Goal: Task Accomplishment & Management: Complete application form

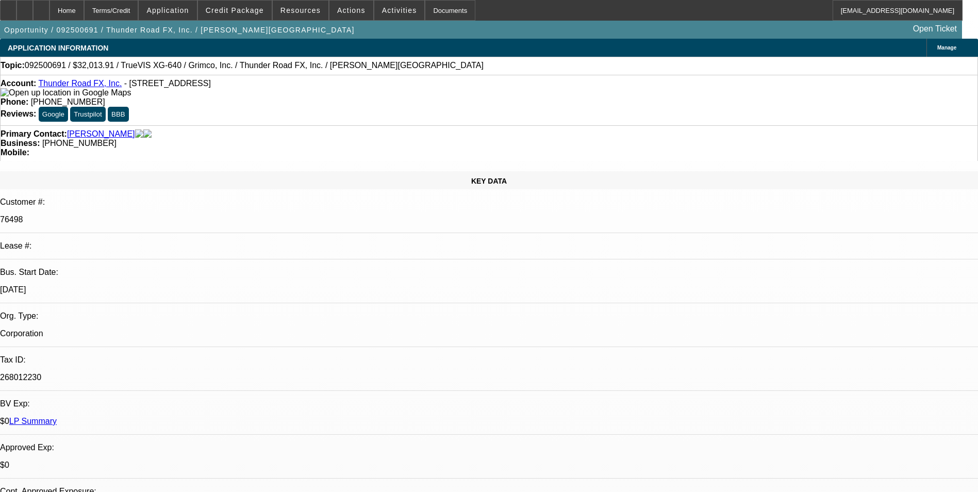
select select "0"
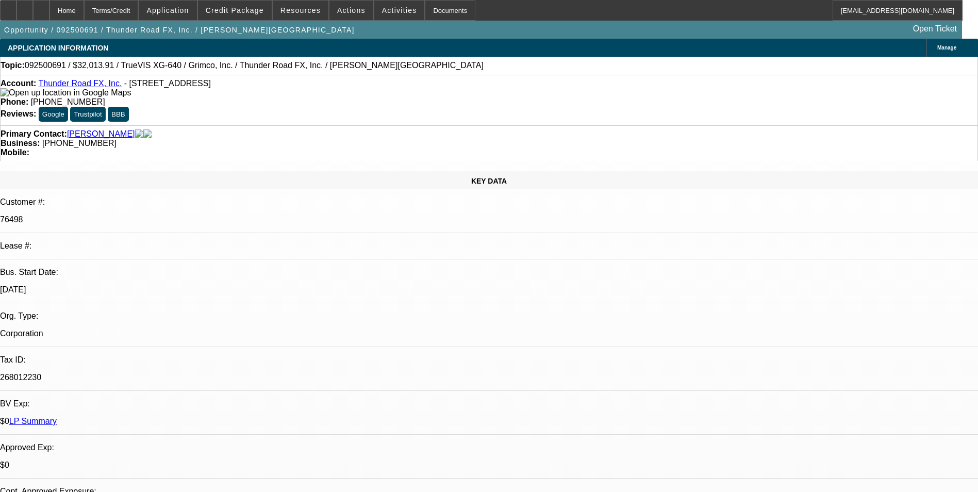
select select "0"
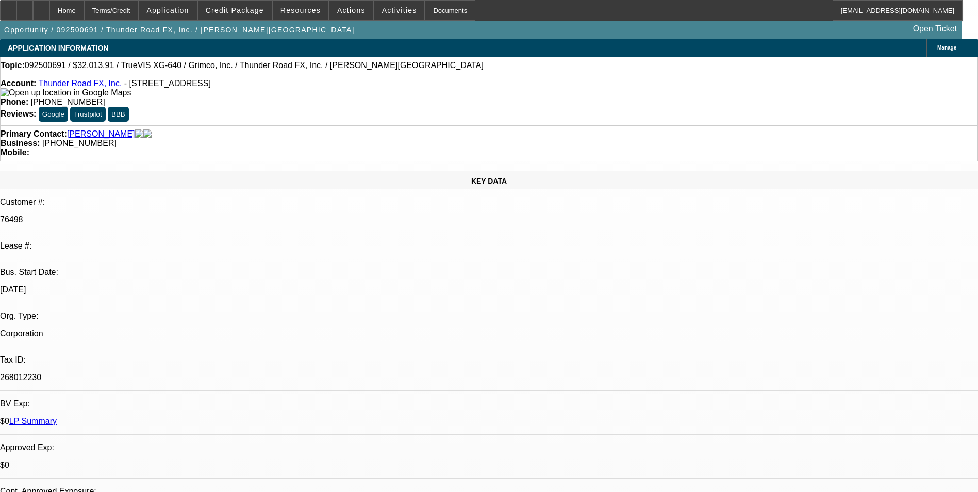
select select "0"
select select "1"
select select "3"
select select "2"
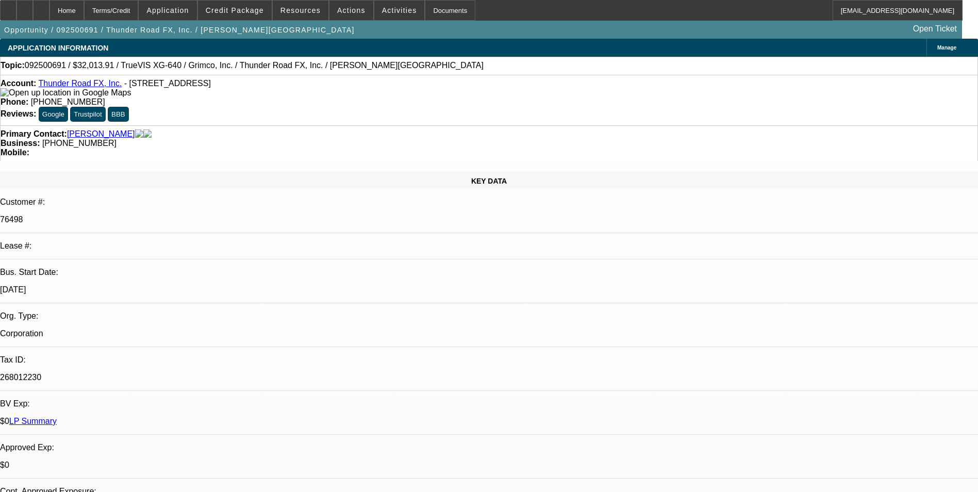
select select "1"
select select "3"
select select "2"
select select "1"
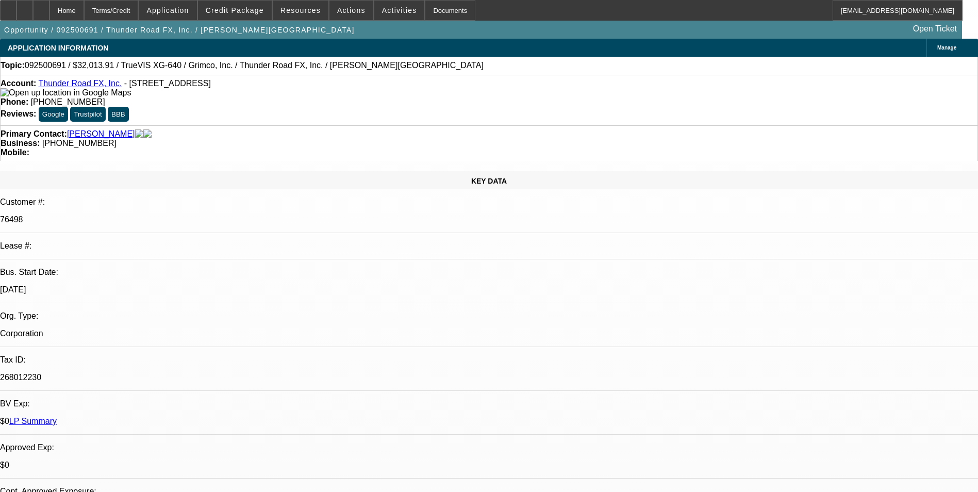
select select "2"
select select "1"
select select "2"
drag, startPoint x: 248, startPoint y: 13, endPoint x: 257, endPoint y: 19, distance: 10.4
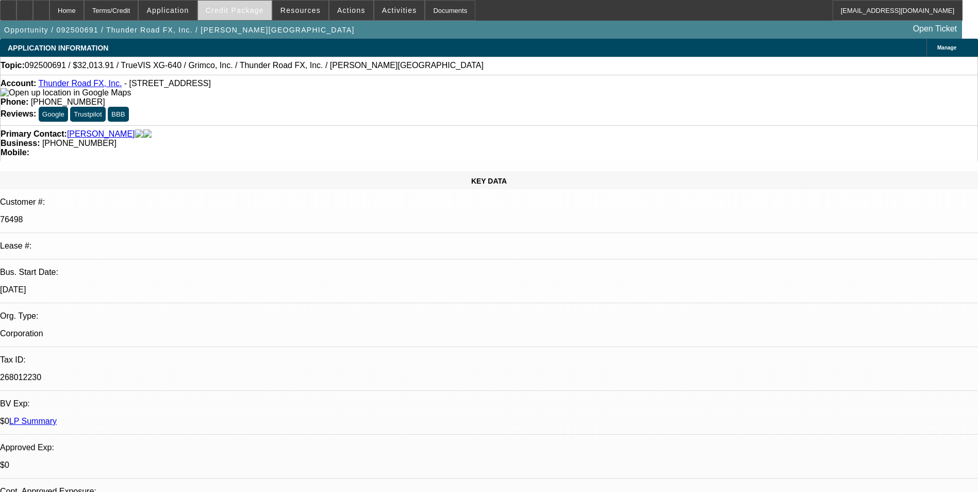
click at [248, 13] on span "Credit Package" at bounding box center [235, 10] width 58 height 8
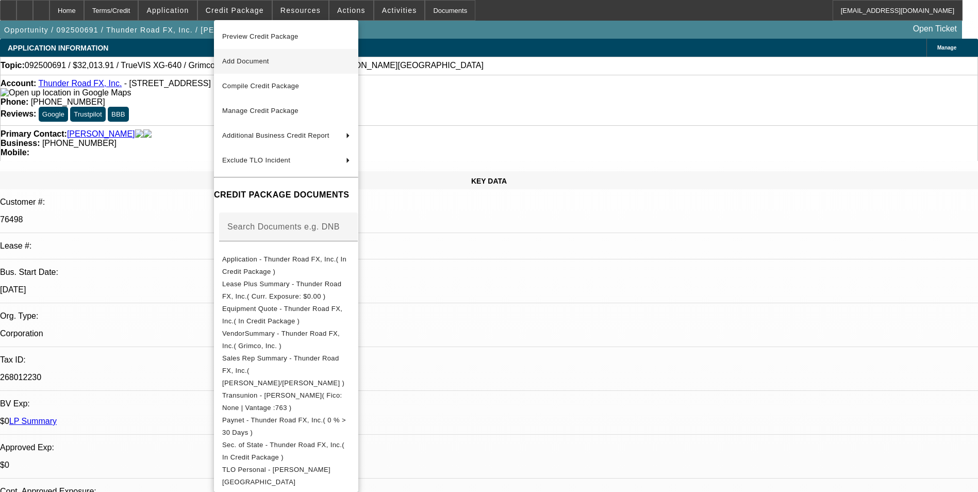
click at [324, 63] on span "Add Document" at bounding box center [286, 61] width 128 height 12
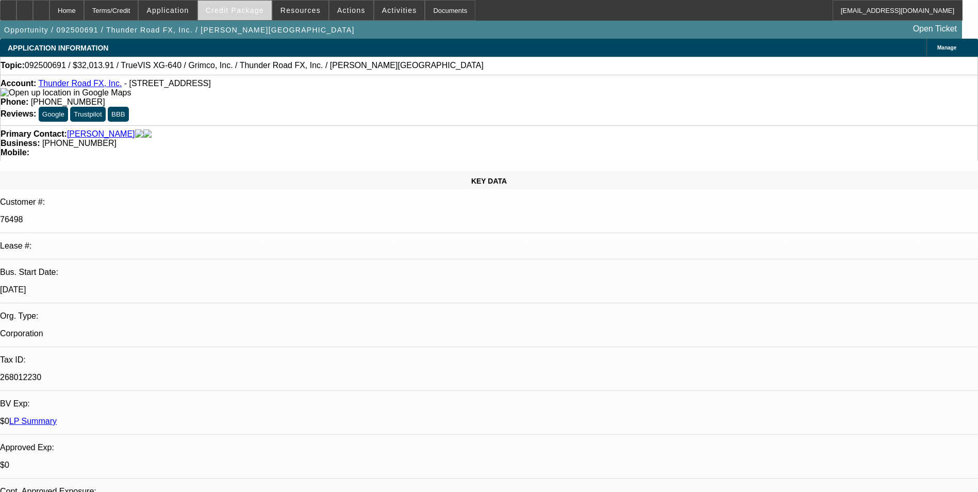
click at [230, 8] on button "Credit Package" at bounding box center [235, 11] width 74 height 20
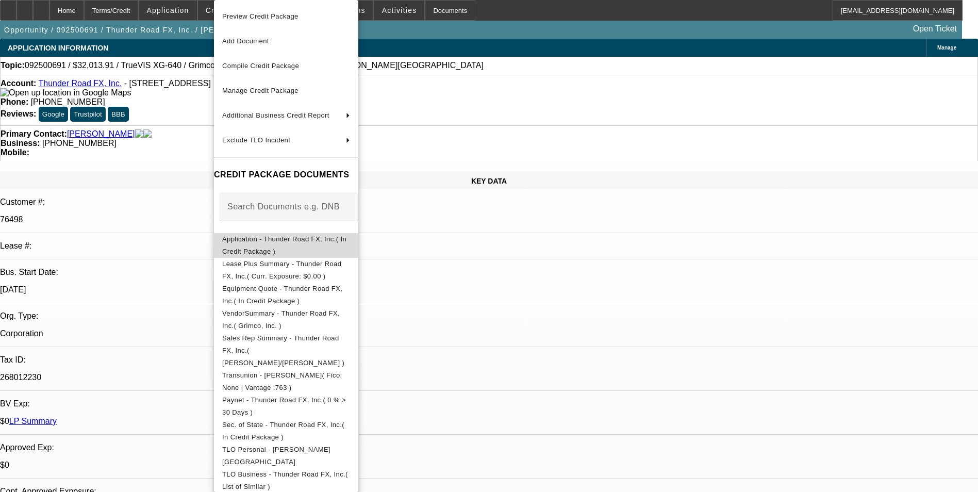
click at [331, 240] on span "Application - Thunder Road FX, Inc.( In Credit Package )" at bounding box center [284, 245] width 124 height 20
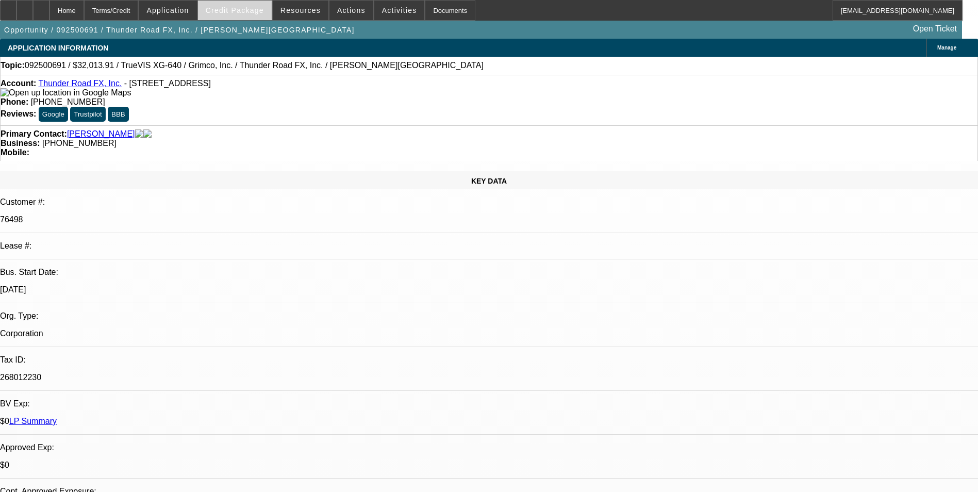
click at [246, 10] on span "Credit Package" at bounding box center [235, 10] width 58 height 8
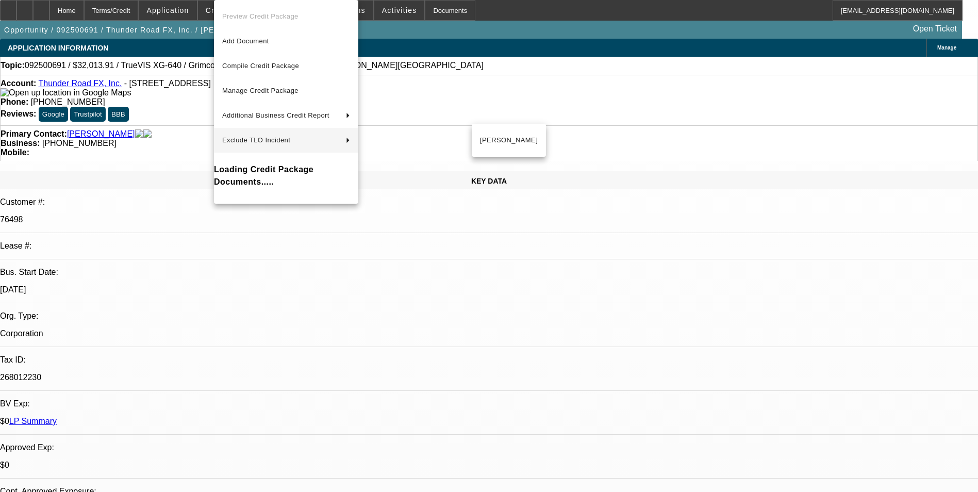
click at [457, 321] on div at bounding box center [489, 246] width 978 height 492
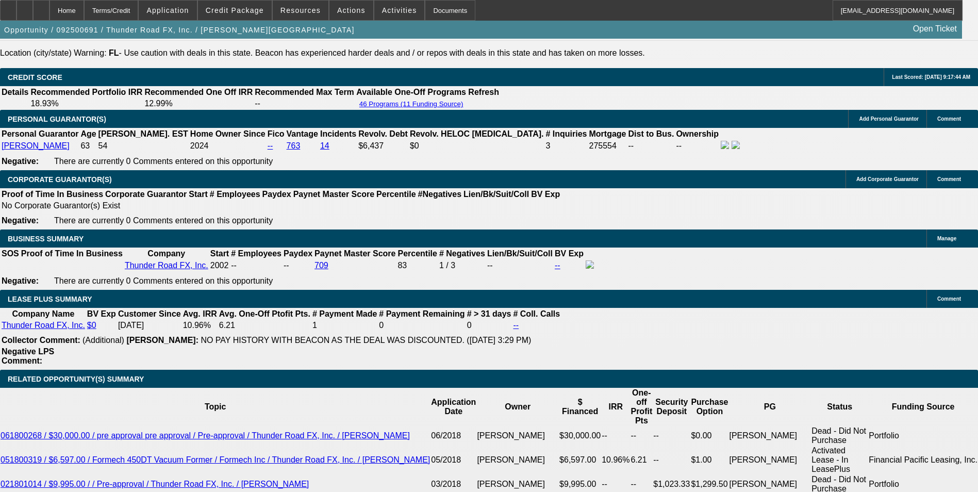
scroll to position [1495, 0]
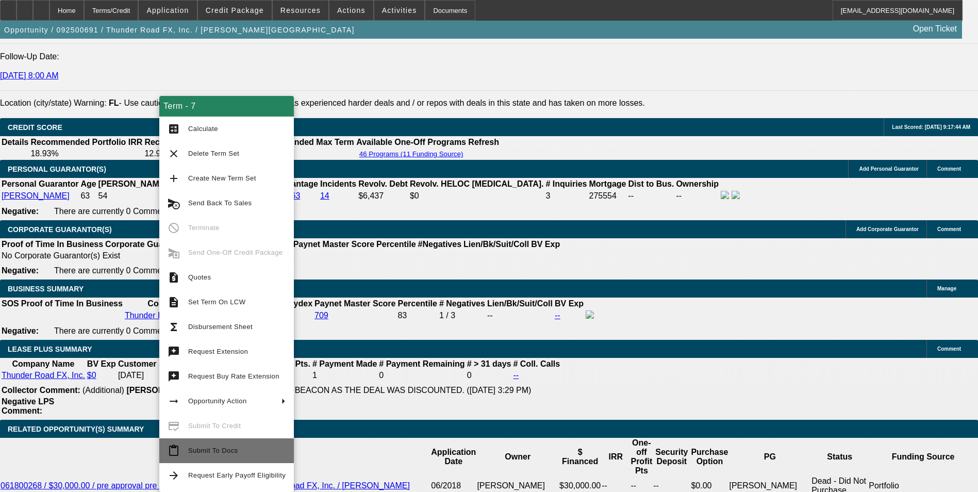
click at [248, 450] on span "Submit To Docs" at bounding box center [236, 450] width 97 height 12
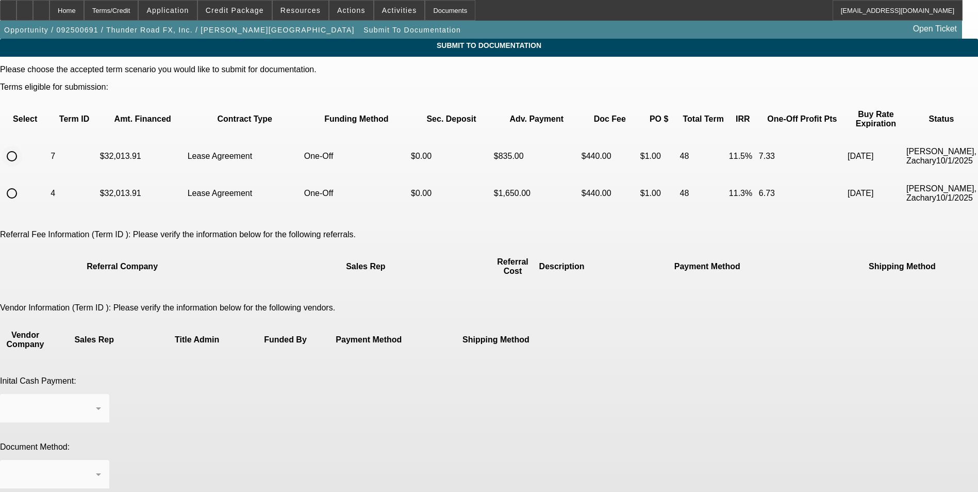
click at [22, 147] on input "radio" at bounding box center [12, 156] width 21 height 21
radio input "true"
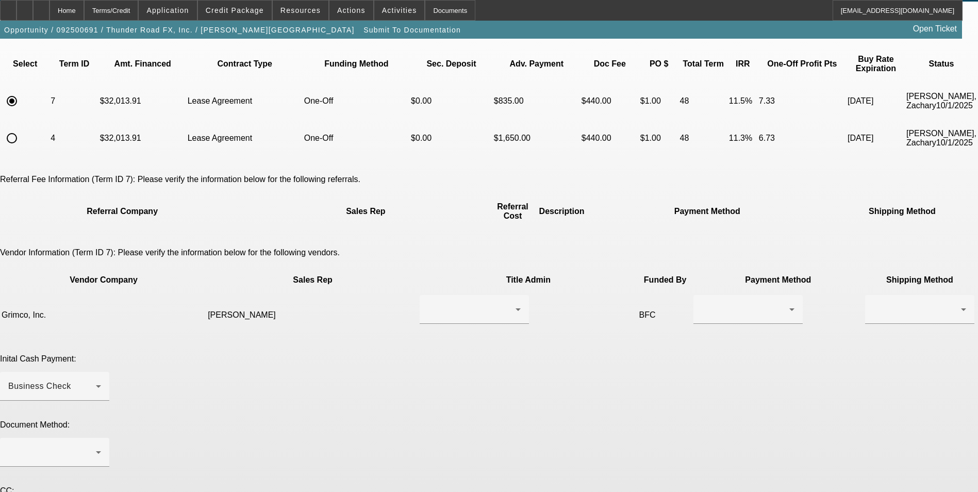
scroll to position [103, 0]
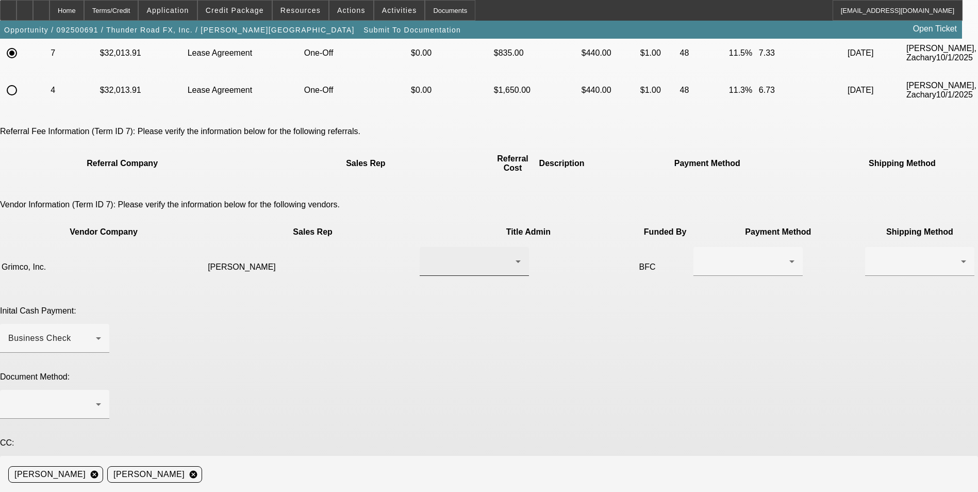
click at [482, 255] on div at bounding box center [472, 261] width 88 height 12
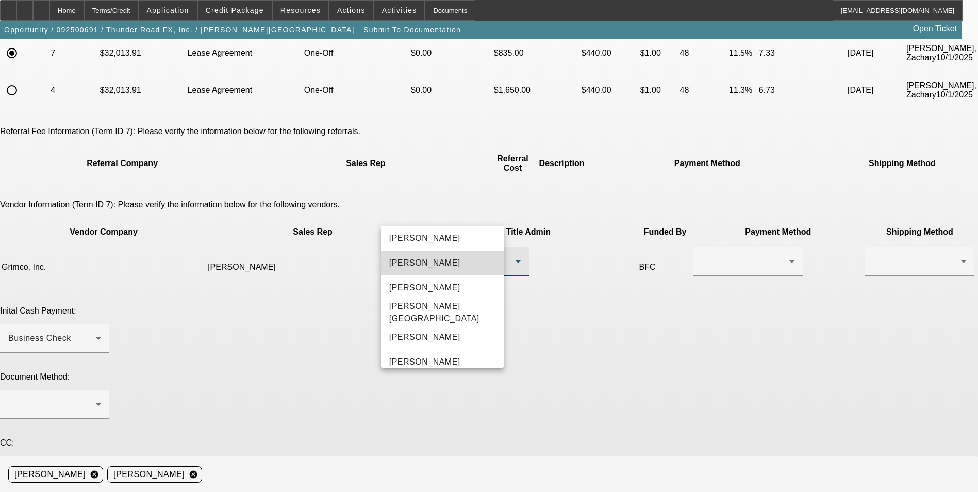
click at [453, 264] on mat-option "[PERSON_NAME]" at bounding box center [442, 263] width 123 height 25
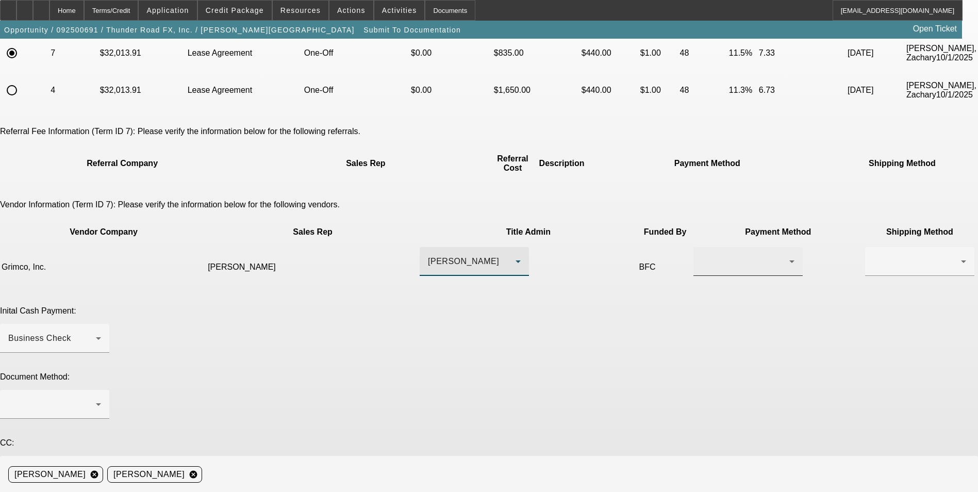
click at [702, 255] on div at bounding box center [746, 261] width 88 height 12
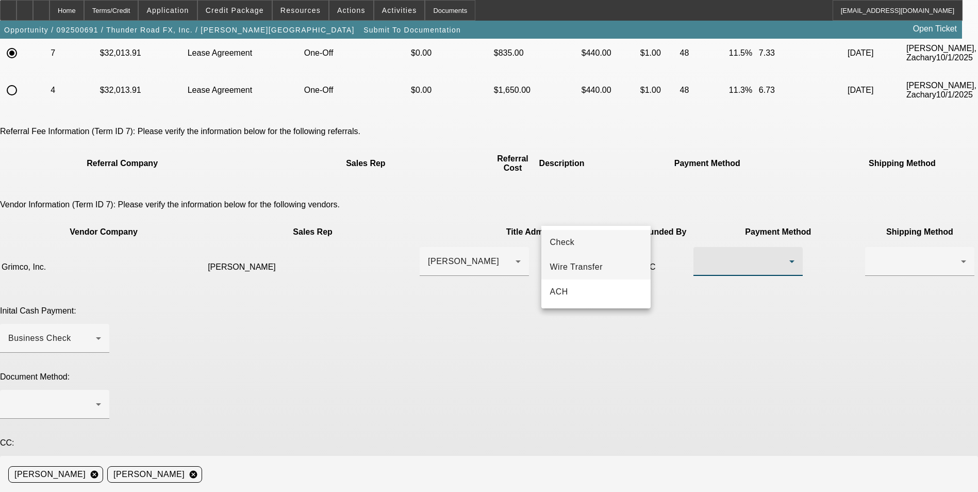
click at [597, 267] on span "Wire Transfer" at bounding box center [576, 267] width 53 height 12
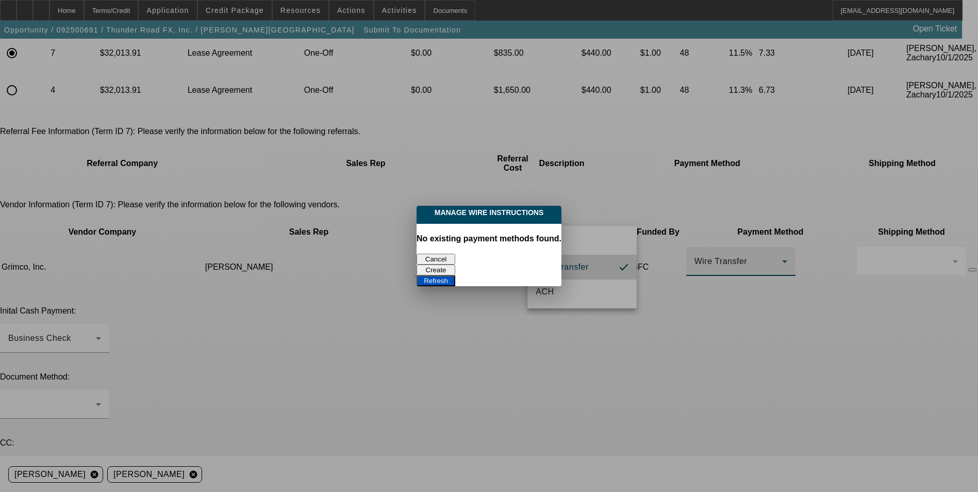
scroll to position [0, 0]
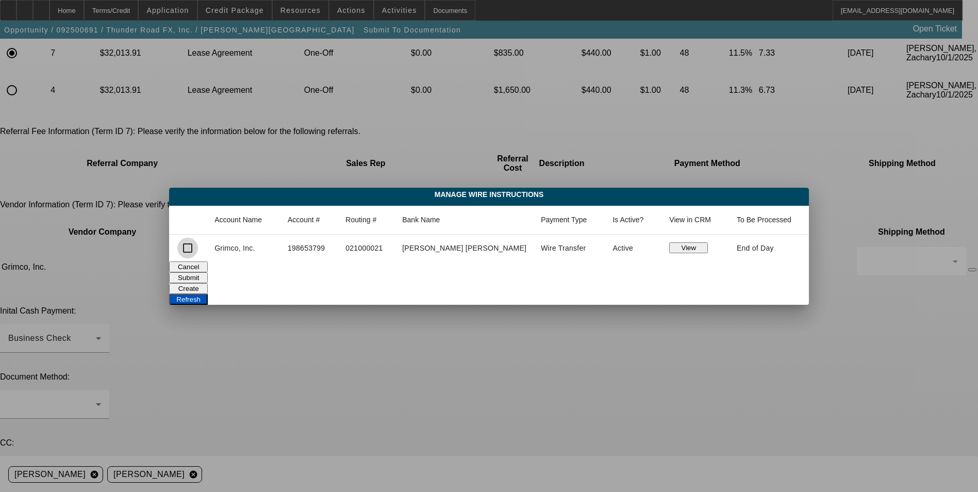
click at [198, 250] on input "checkbox" at bounding box center [187, 248] width 21 height 21
checkbox input "true"
click at [208, 272] on button "Submit" at bounding box center [188, 277] width 39 height 11
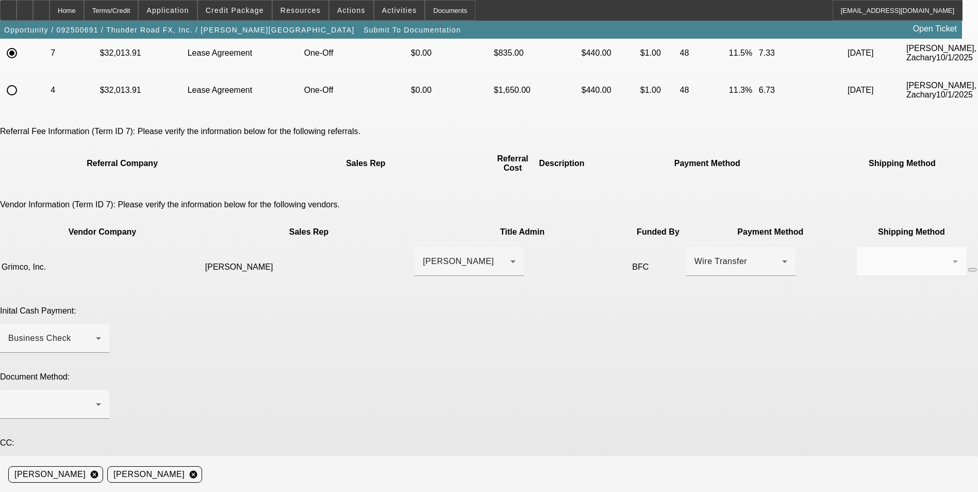
scroll to position [103, 0]
click at [96, 398] on div at bounding box center [52, 404] width 88 height 12
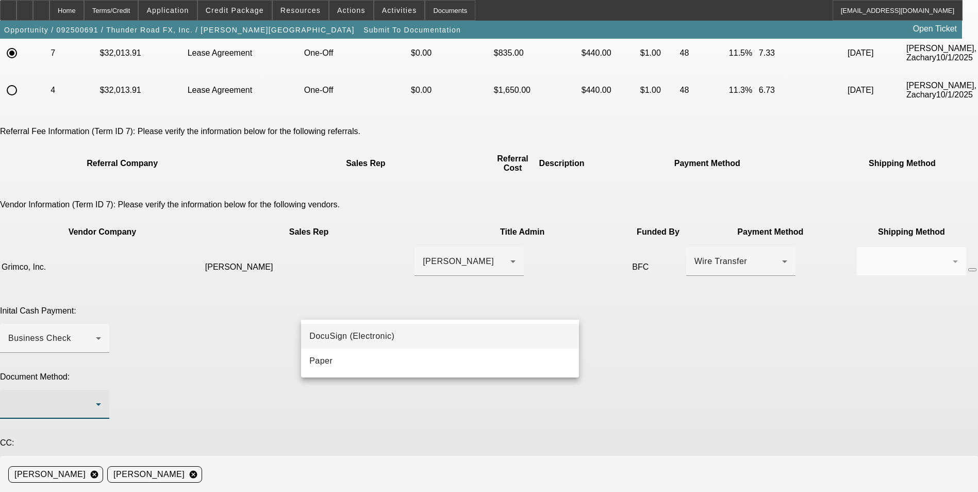
click at [410, 337] on mat-option "DocuSign (Electronic)" at bounding box center [440, 336] width 278 height 25
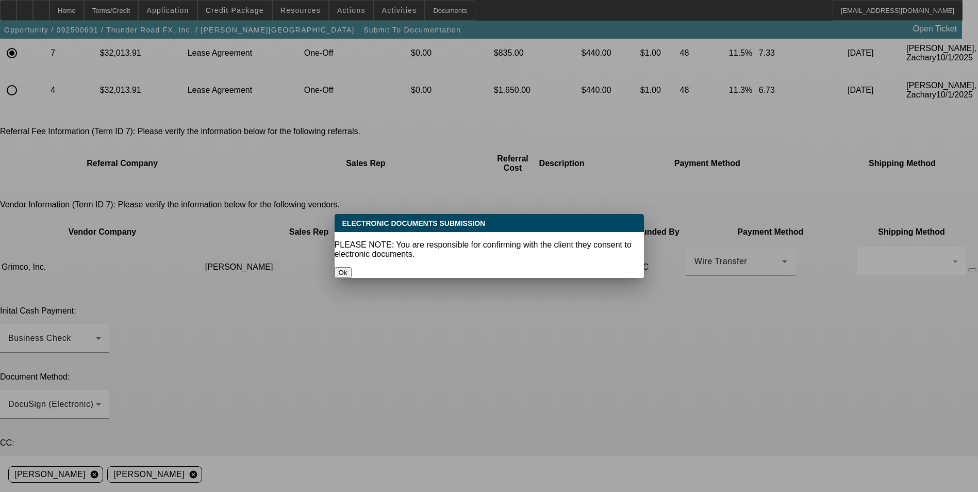
click at [352, 267] on button "Ok" at bounding box center [343, 272] width 17 height 11
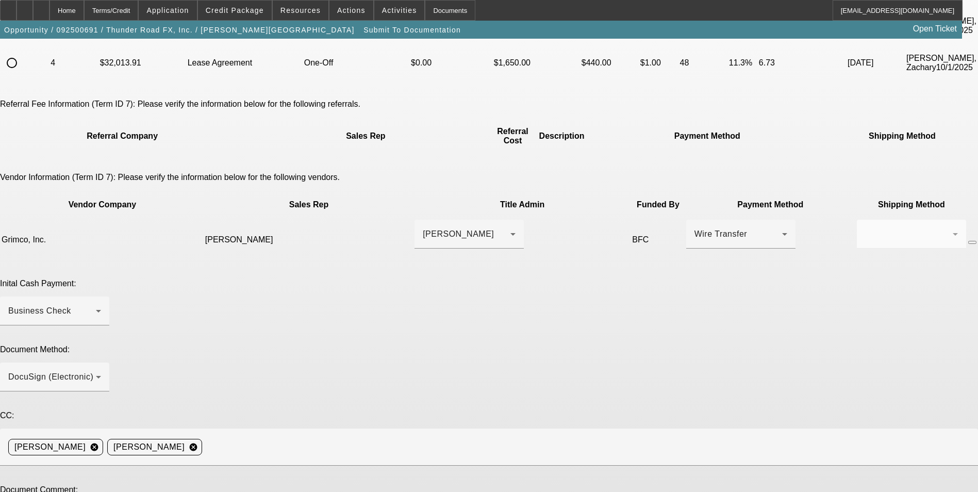
scroll to position [155, 0]
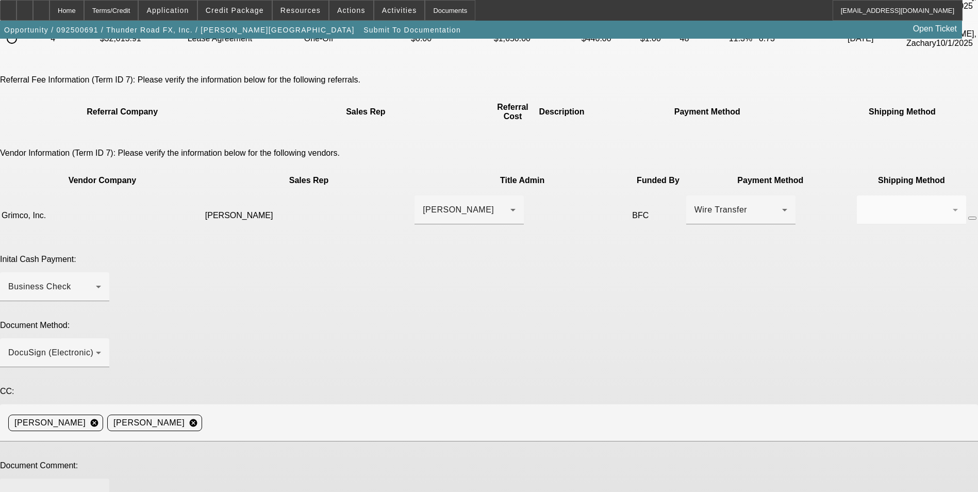
click at [101, 487] on textarea at bounding box center [54, 499] width 93 height 25
click at [101, 487] on textarea "Signed approval is attached **EPO Verbiage approved**. Docs" at bounding box center [54, 499] width 93 height 25
paste textarea "[EMAIL_ADDRESS][DOMAIN_NAME]"
click at [101, 487] on textarea "Signed approval is attached **EPO Verbiage approved**. Docs can go to [PERSON_N…" at bounding box center [54, 499] width 93 height 25
paste textarea "[EMAIL_ADDRESS][DOMAIN_NAME]"
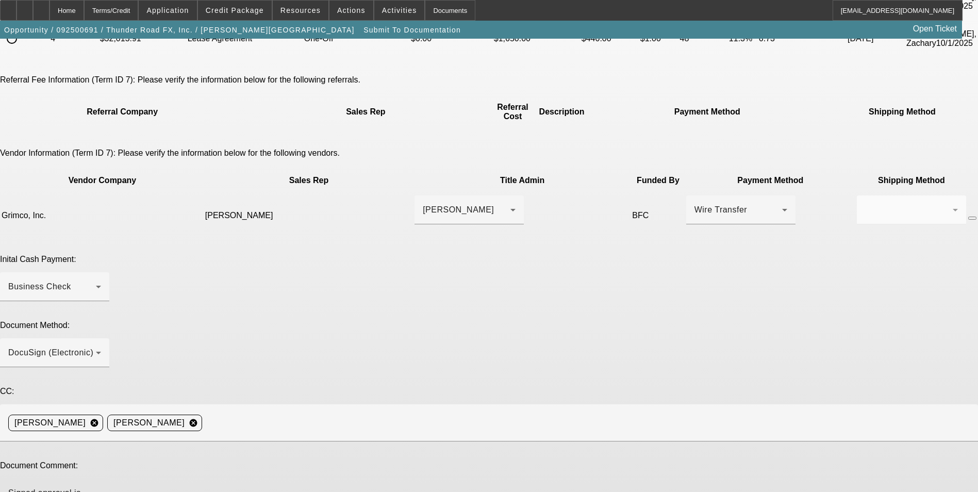
scroll to position [10, 0]
type textarea "Signed approval is attached **EPO Verbiage approved**. Docs can go to [PERSON_N…"
type textarea "TWeaked the terms mid-approval call, sticking with a higher term but lessor upf…"
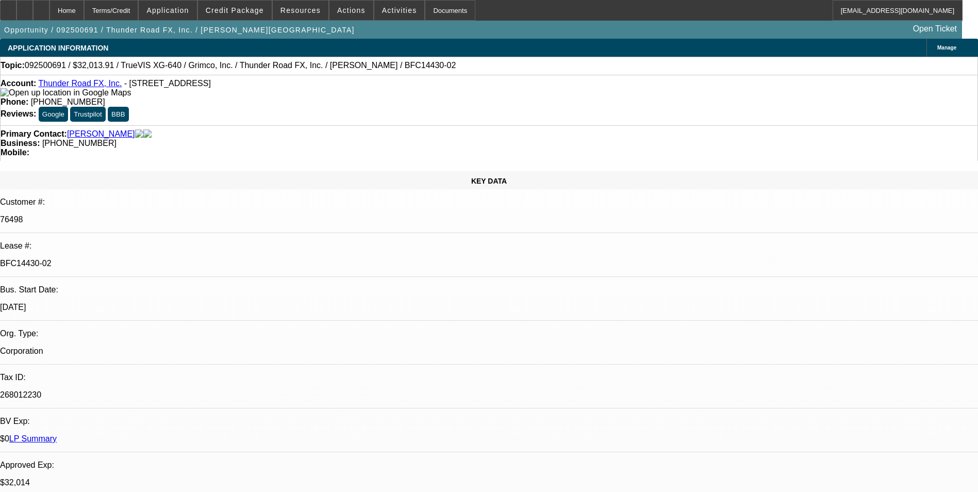
select select "0"
select select "3"
select select "0"
select select "2"
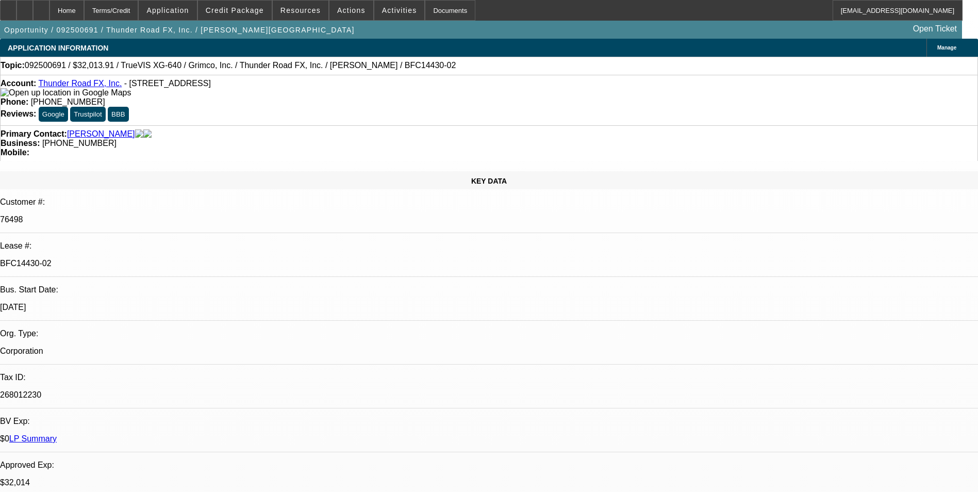
select select "0"
select select "3"
select select "0"
select select "2"
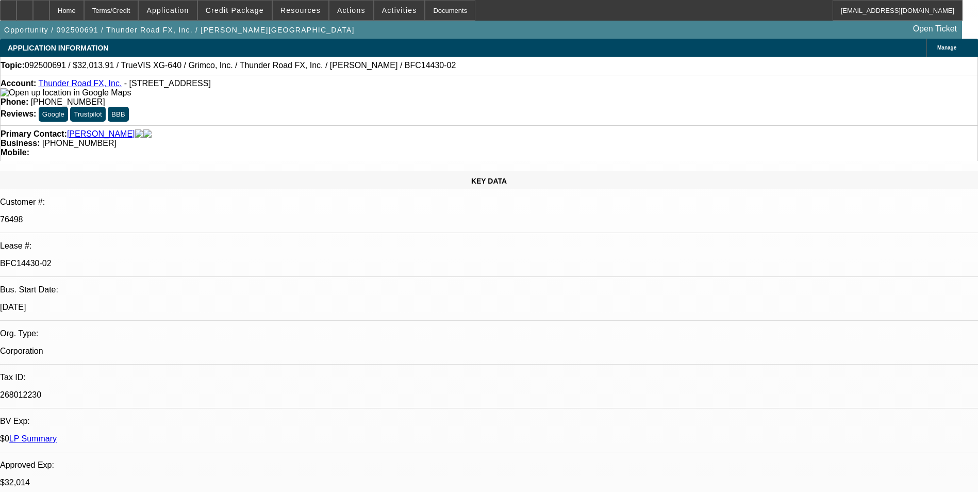
select select "0"
select select "2"
select select "0"
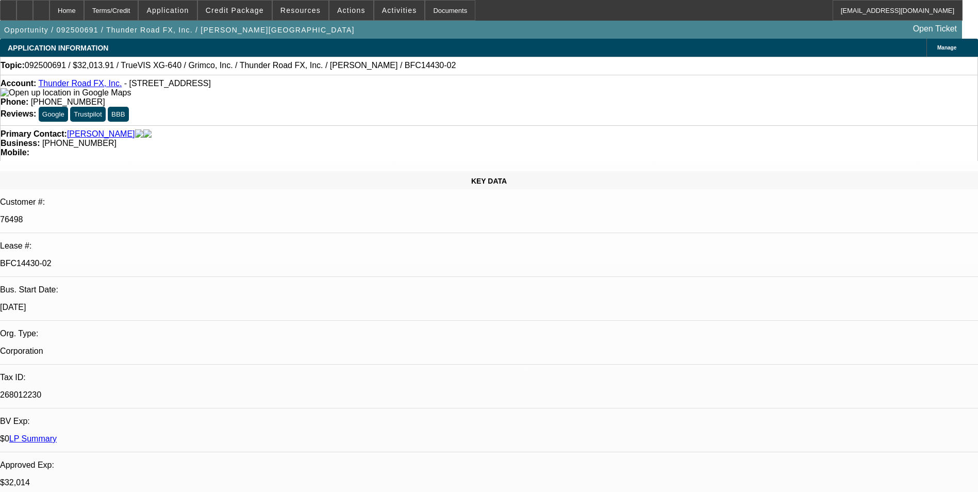
select select "0"
select select "2"
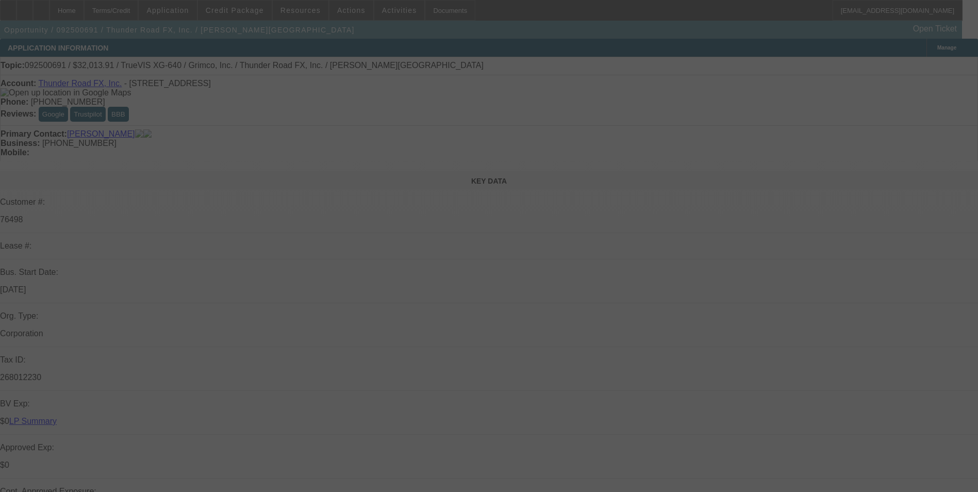
select select "0"
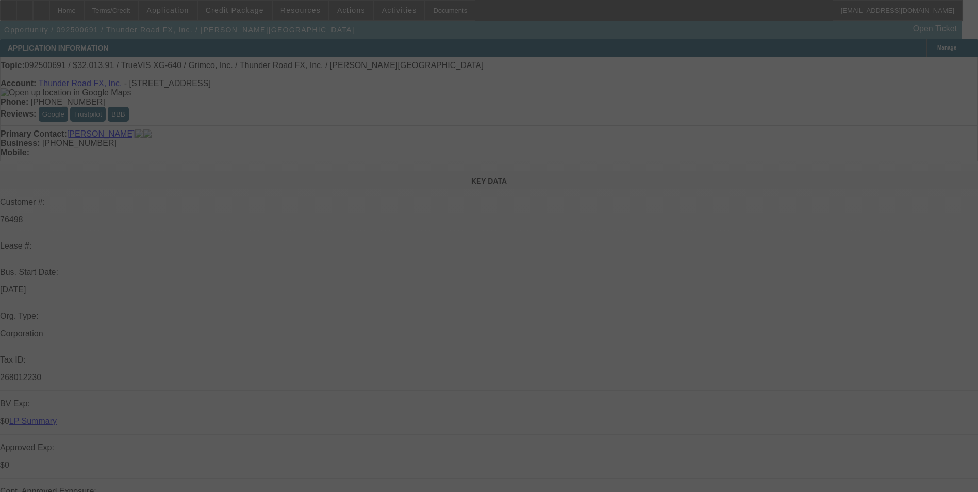
select select "0"
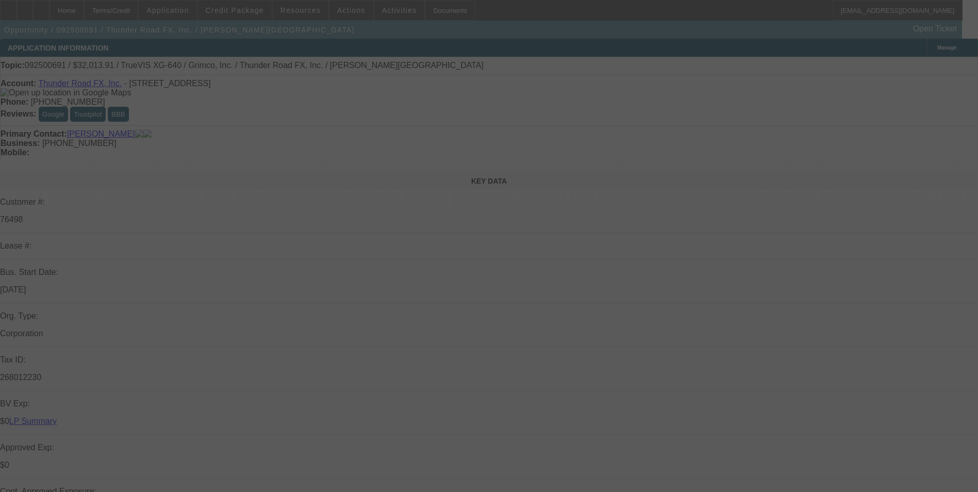
select select "0"
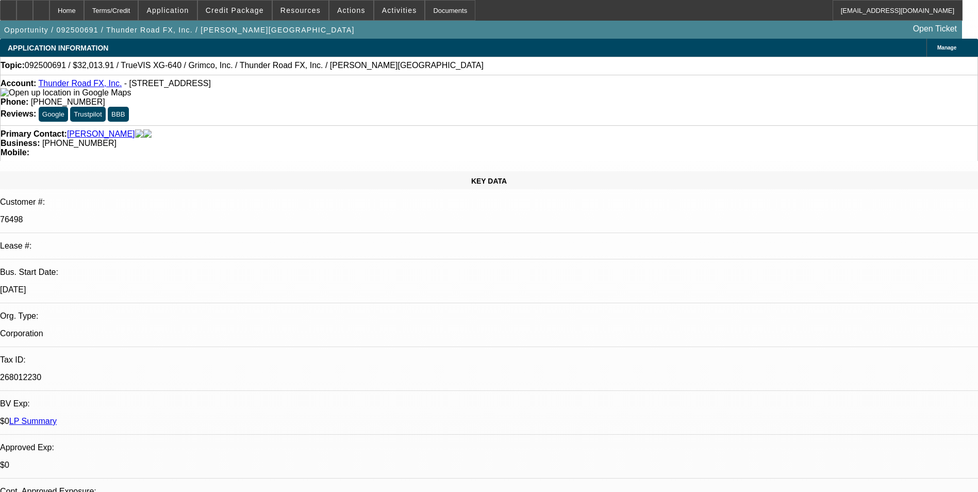
select select "1"
select select "3"
select select "2"
select select "1"
select select "3"
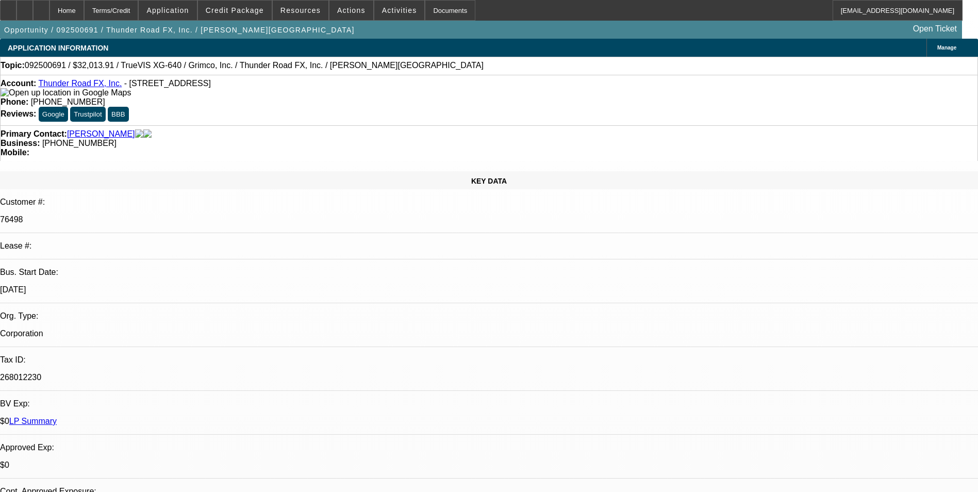
select select "2"
select select "1"
select select "2"
select select "1"
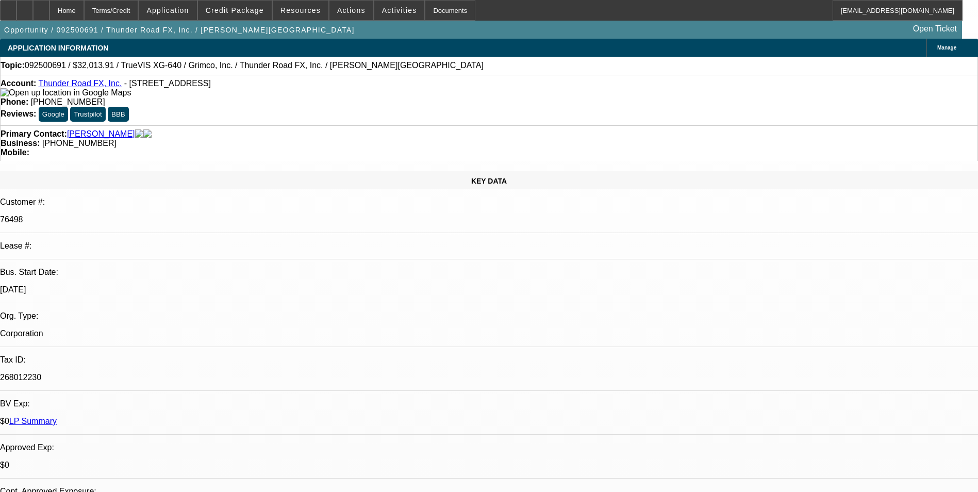
select select "1"
select select "2"
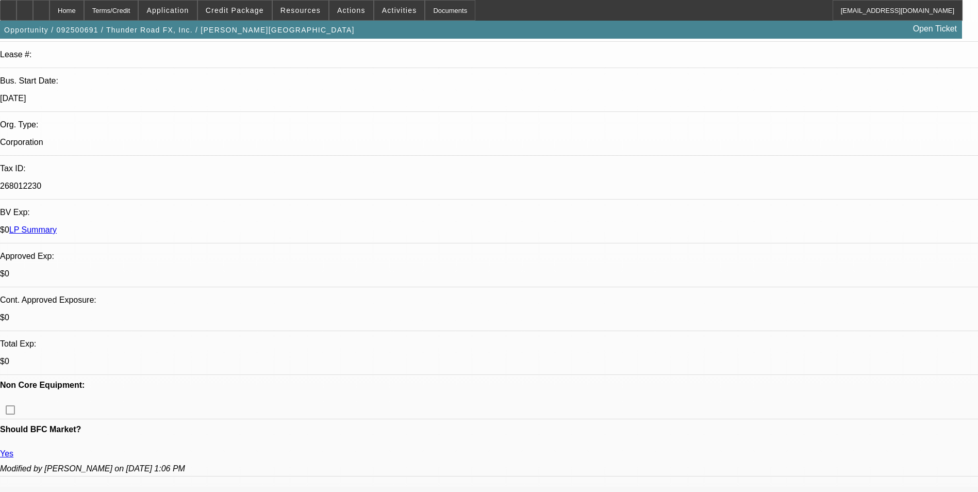
scroll to position [258, 0]
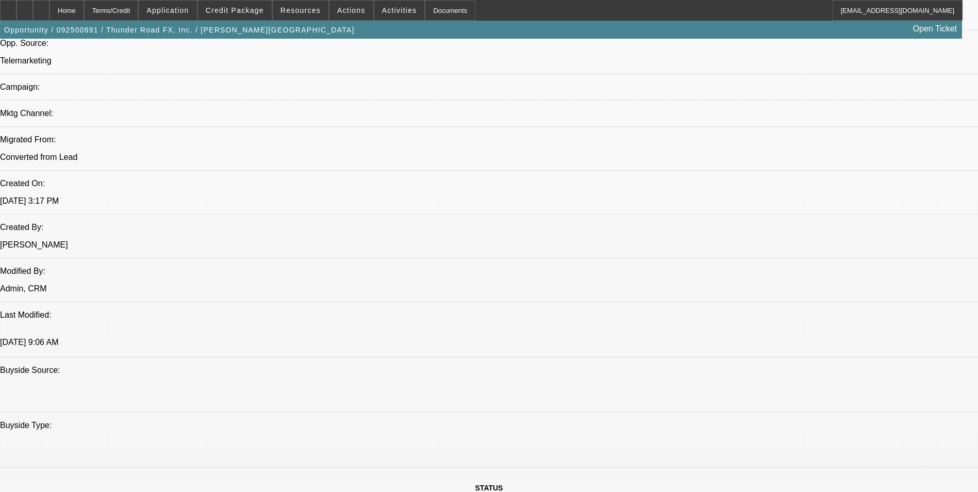
scroll to position [773, 0]
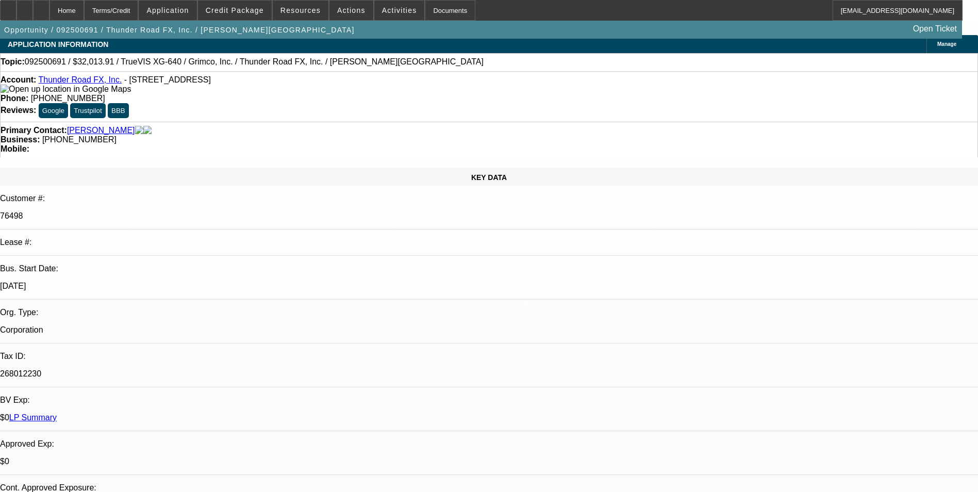
scroll to position [0, 0]
